Goal: Check status

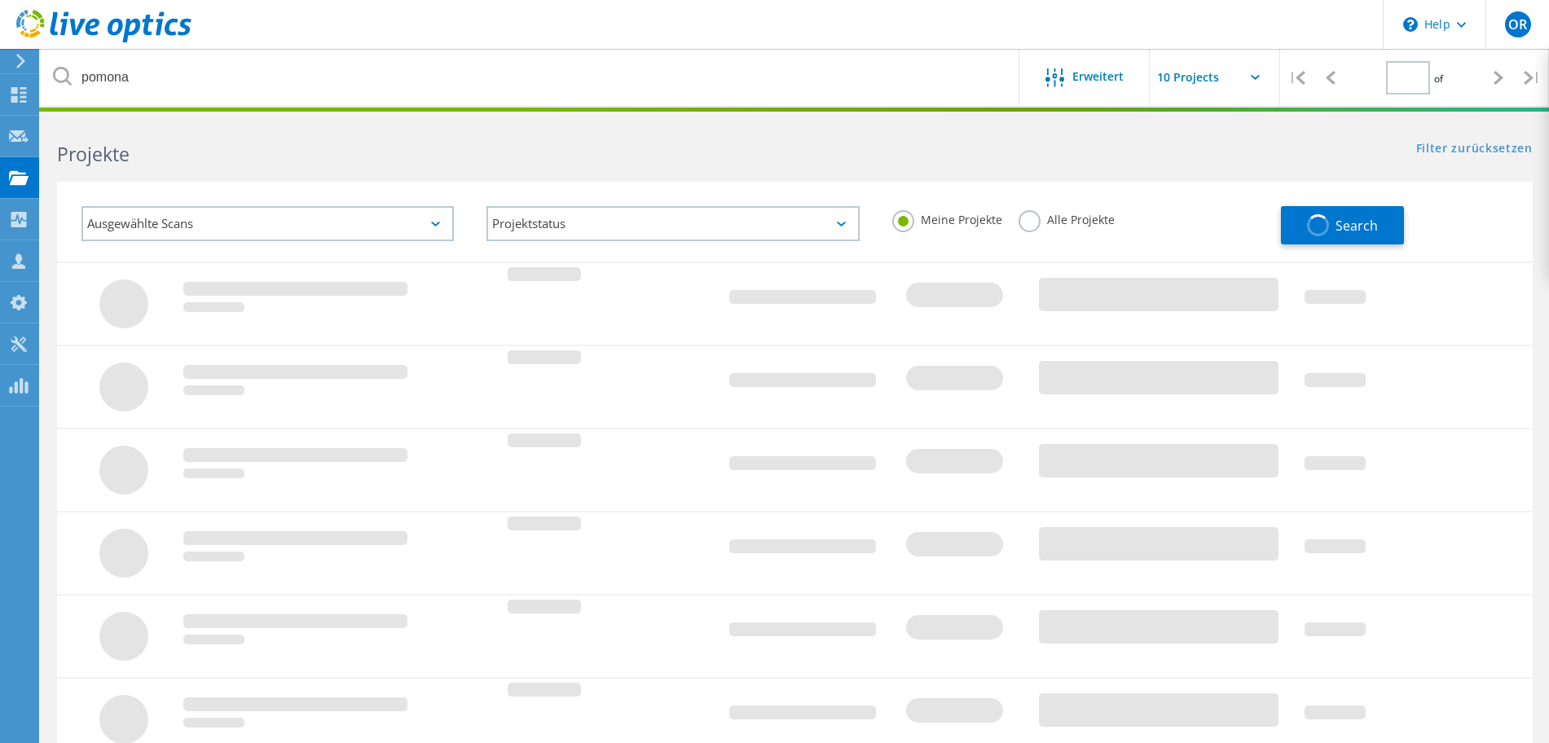
type input "1"
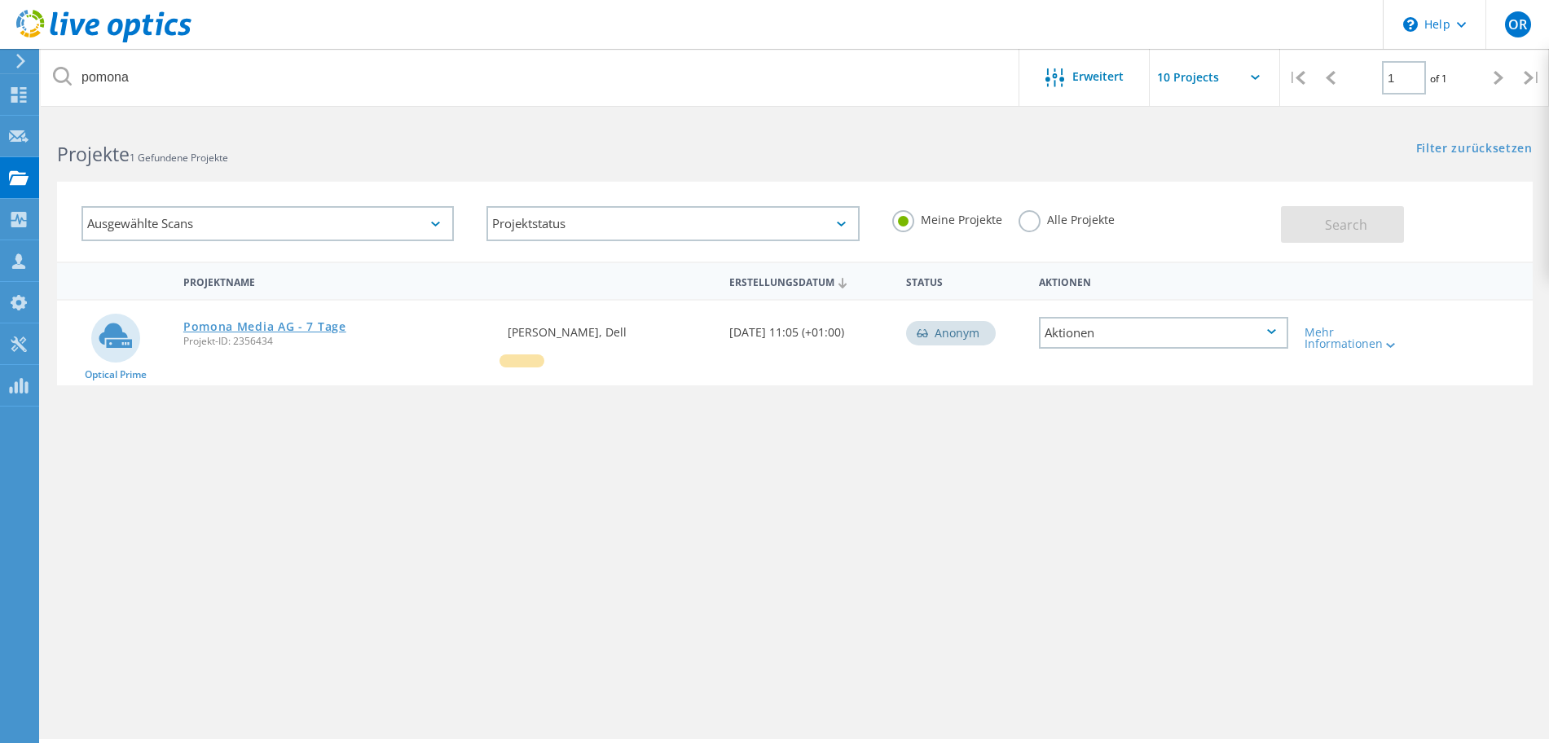
click at [311, 321] on link "Pomona Media AG - 7 Tage" at bounding box center [264, 326] width 163 height 11
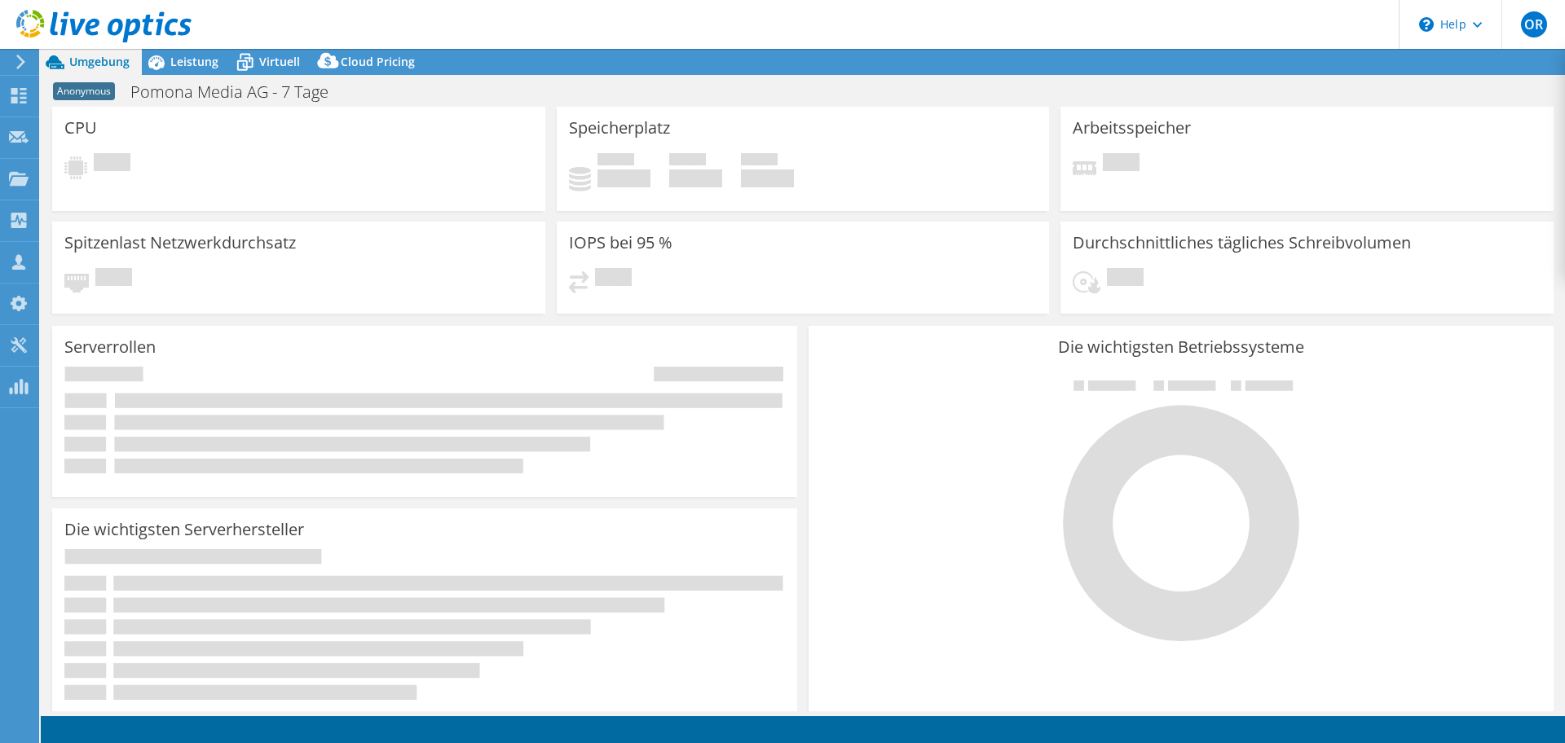
select select "EUFrankfurt"
select select "USD"
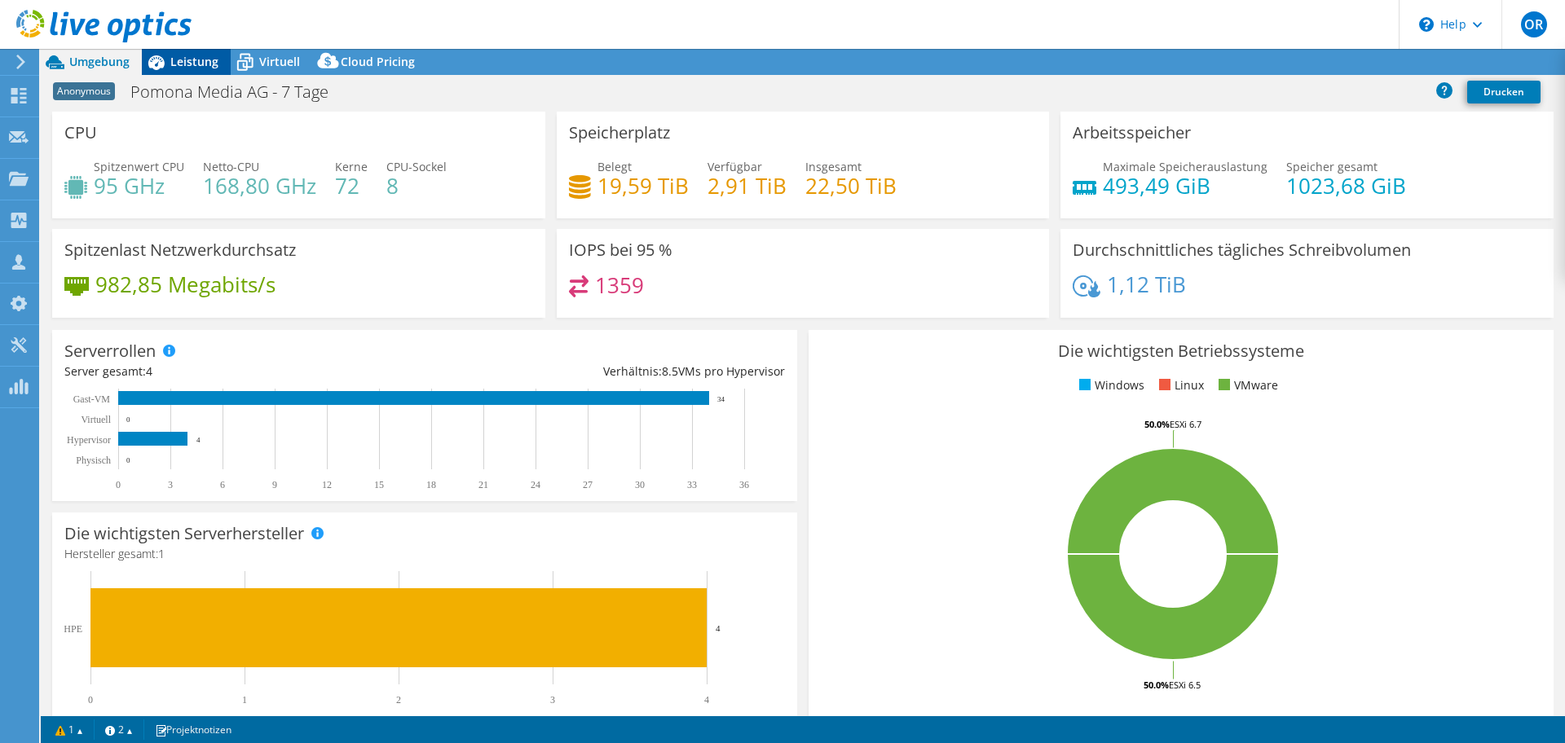
click at [203, 60] on span "Leistung" at bounding box center [194, 61] width 48 height 15
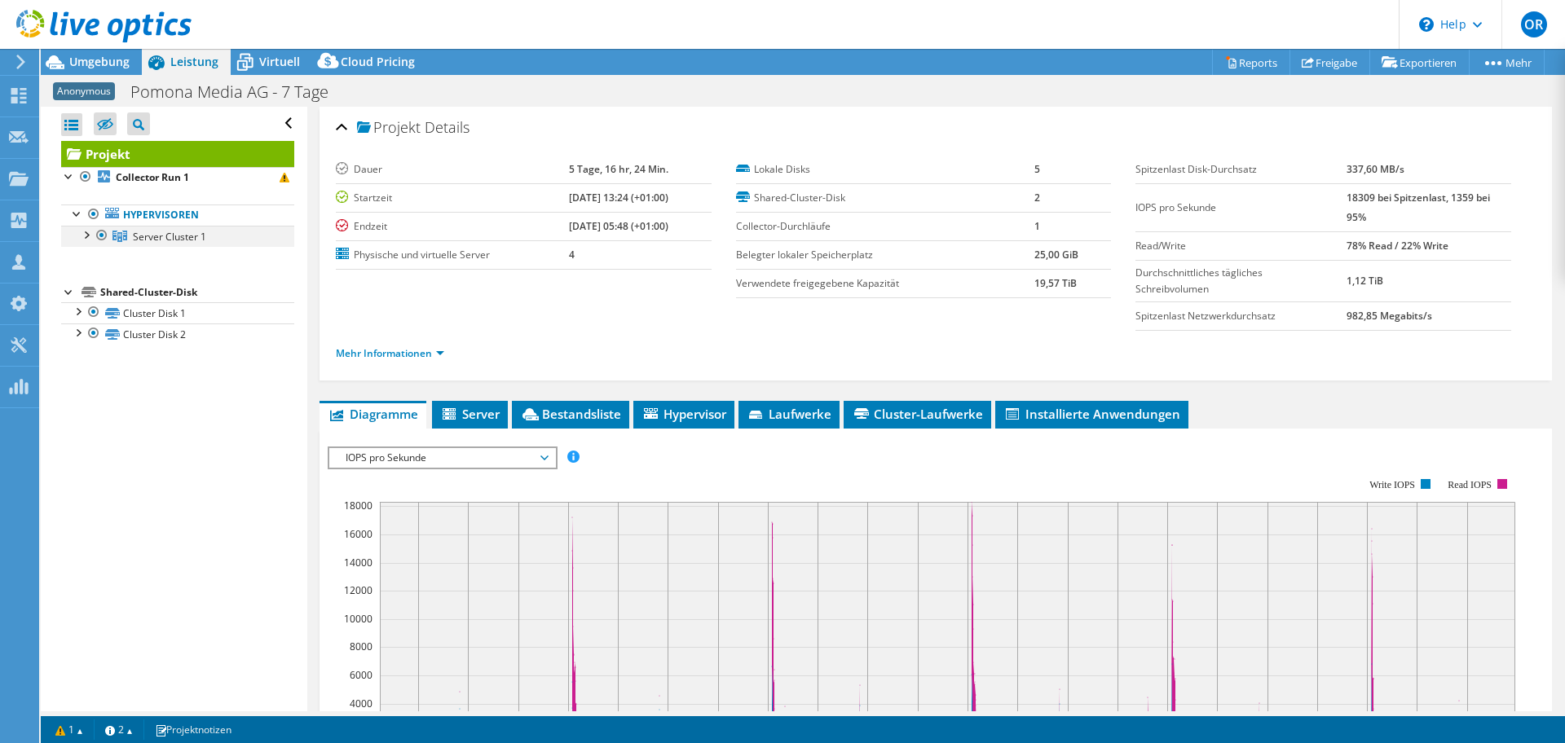
click at [86, 230] on div at bounding box center [85, 234] width 16 height 16
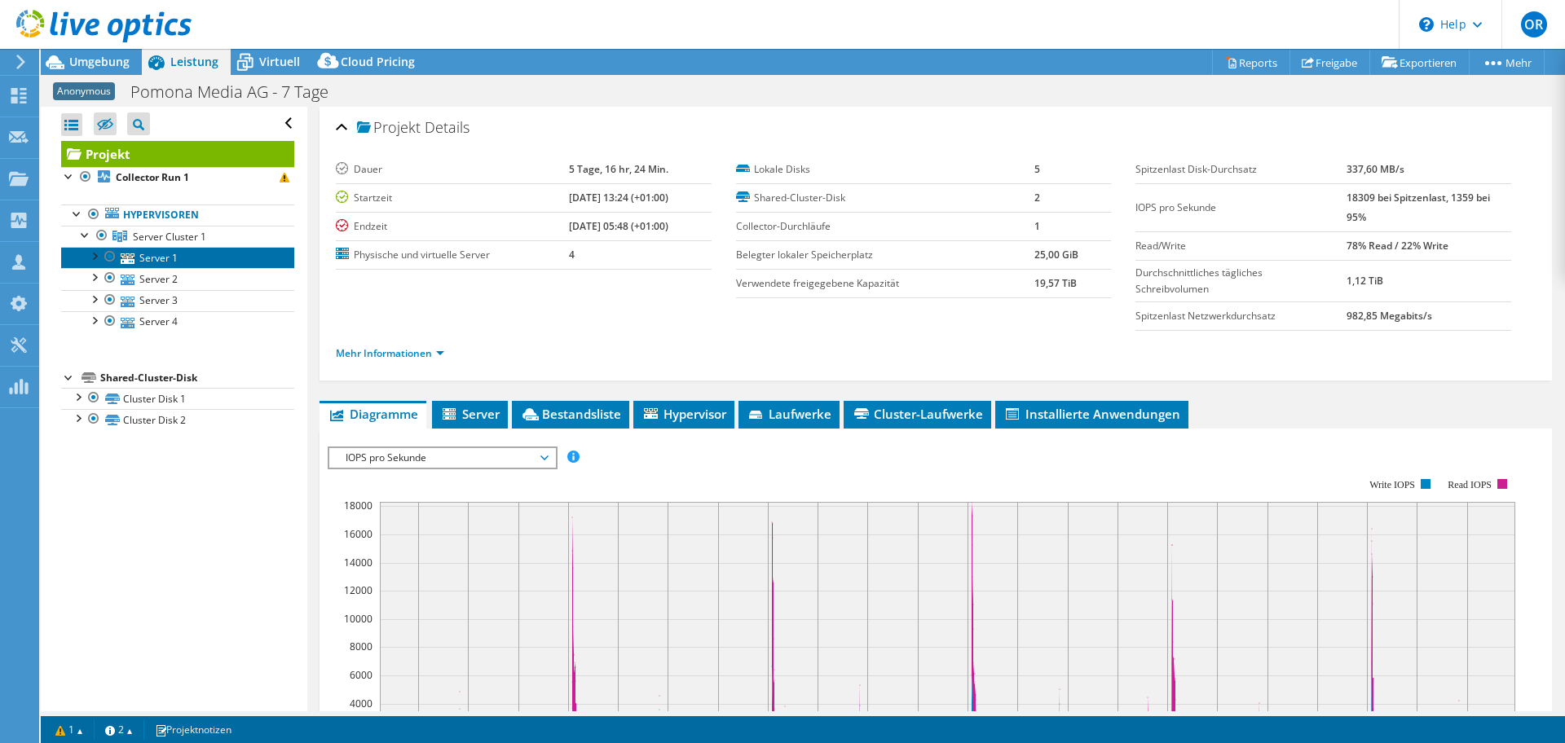
click at [186, 257] on link "Server 1" at bounding box center [177, 257] width 233 height 21
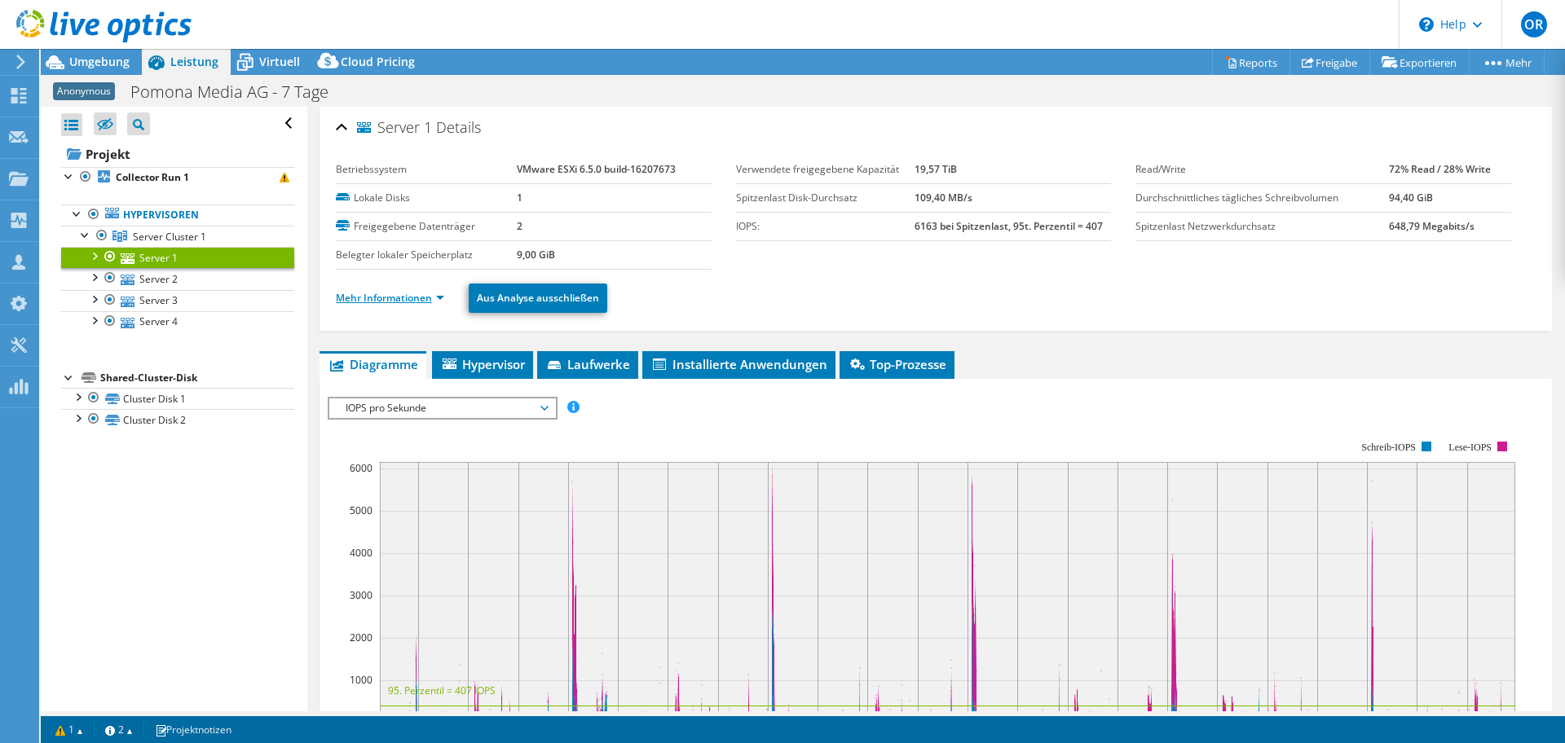
click at [373, 300] on link "Mehr Informationen" at bounding box center [390, 298] width 108 height 14
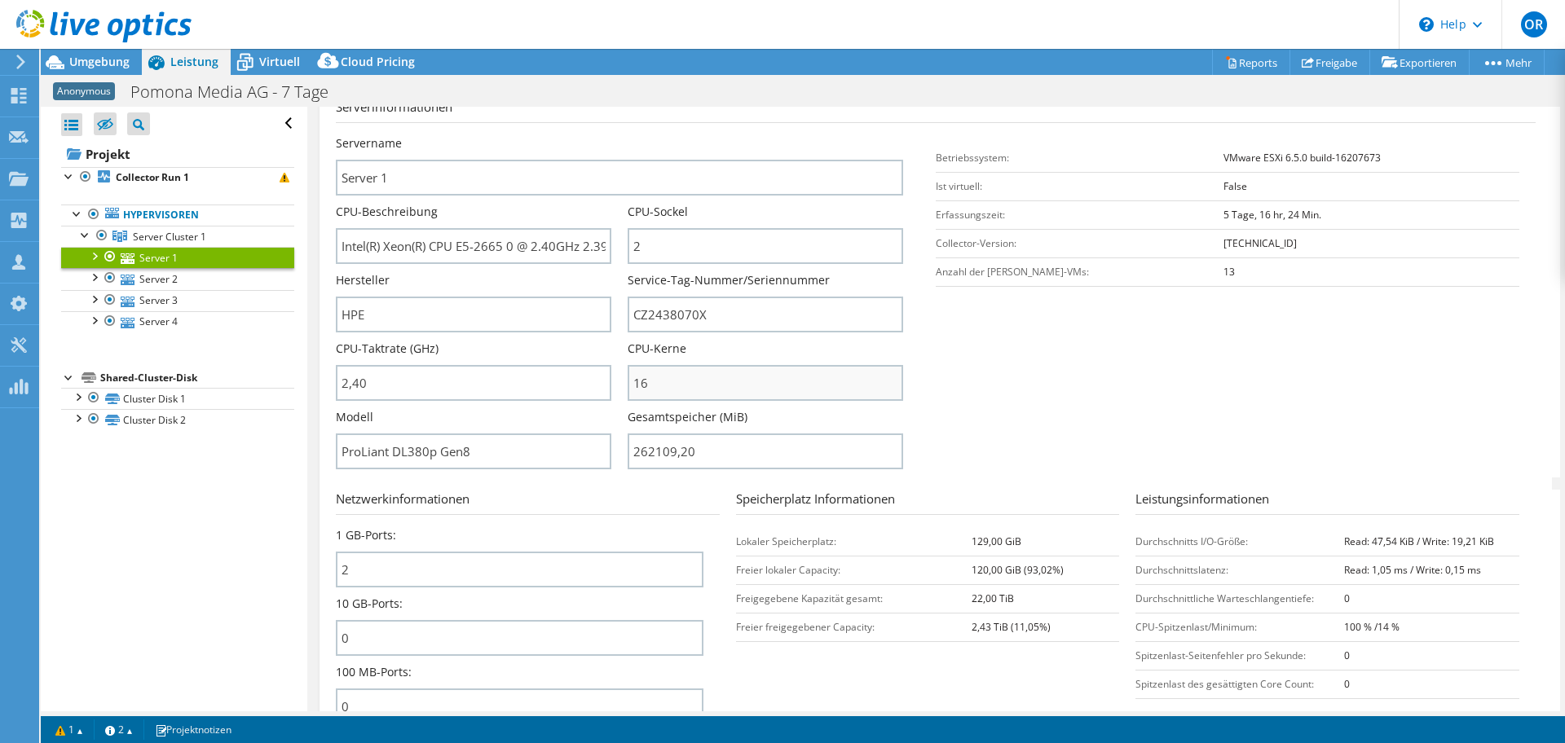
scroll to position [204, 0]
